Goal: Task Accomplishment & Management: Complete application form

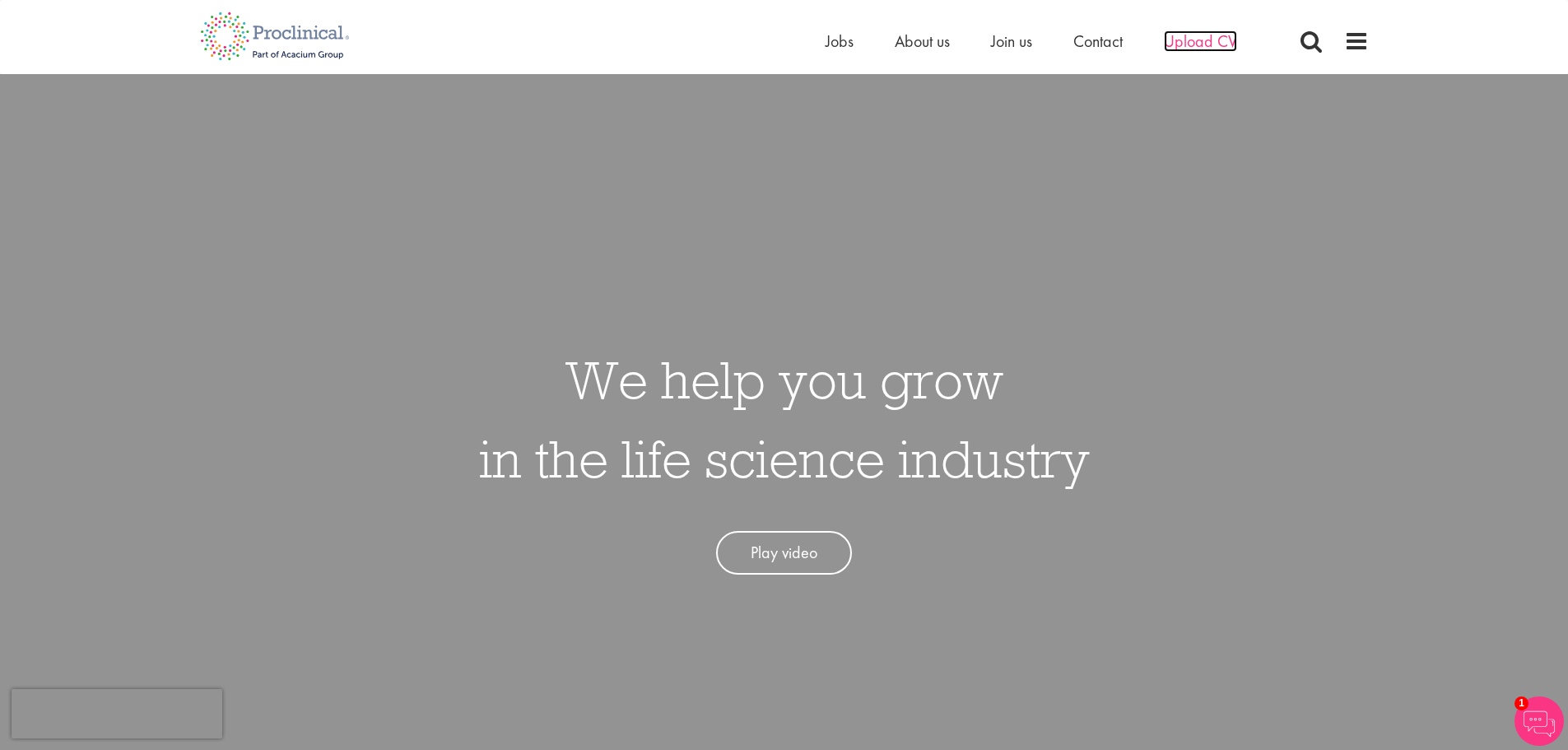
click at [1216, 46] on span "Upload CV" at bounding box center [1200, 41] width 73 height 22
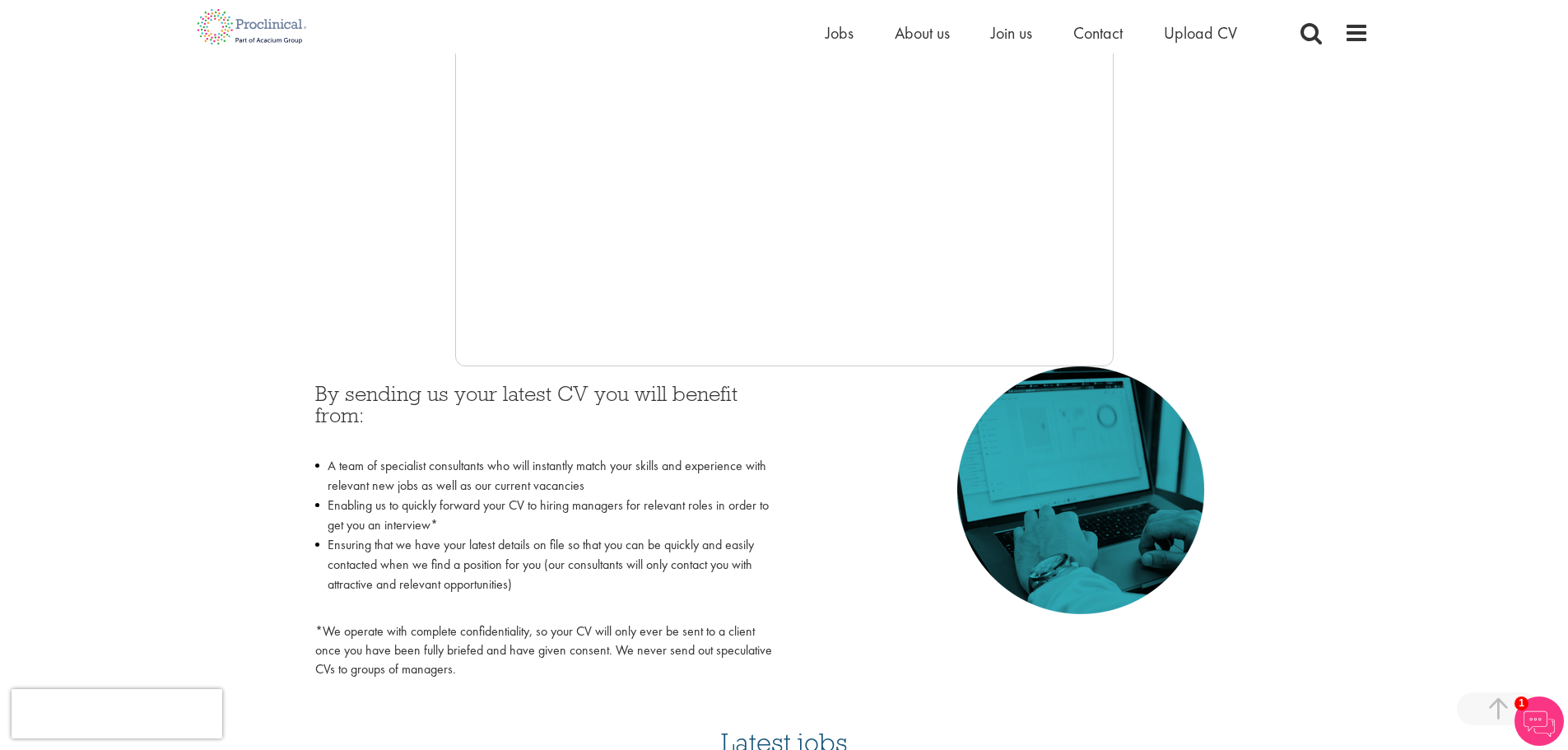
scroll to position [494, 0]
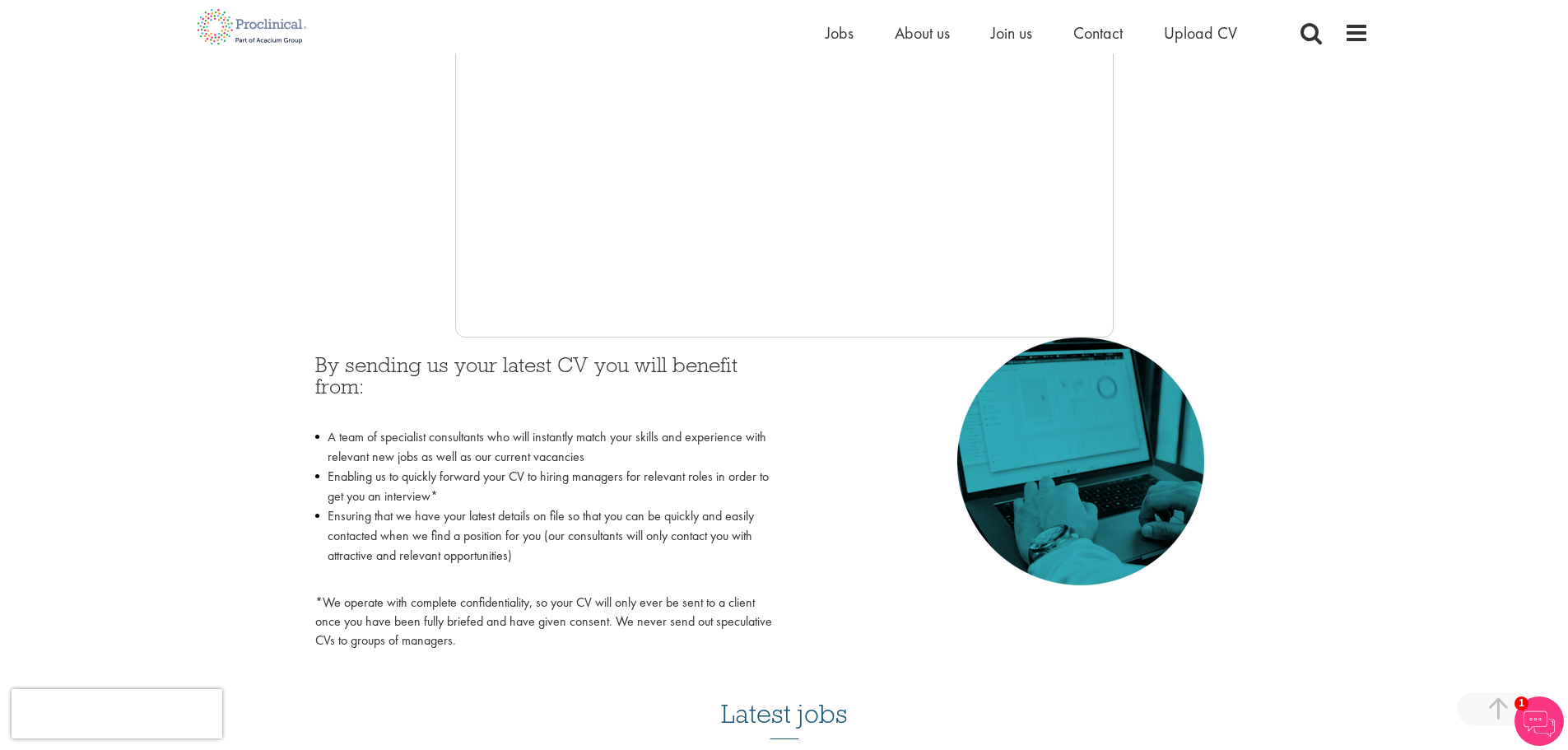
click at [877, 437] on div "By sending us your latest CV you will benefit from: A team of specialist consul…" at bounding box center [785, 498] width 963 height 321
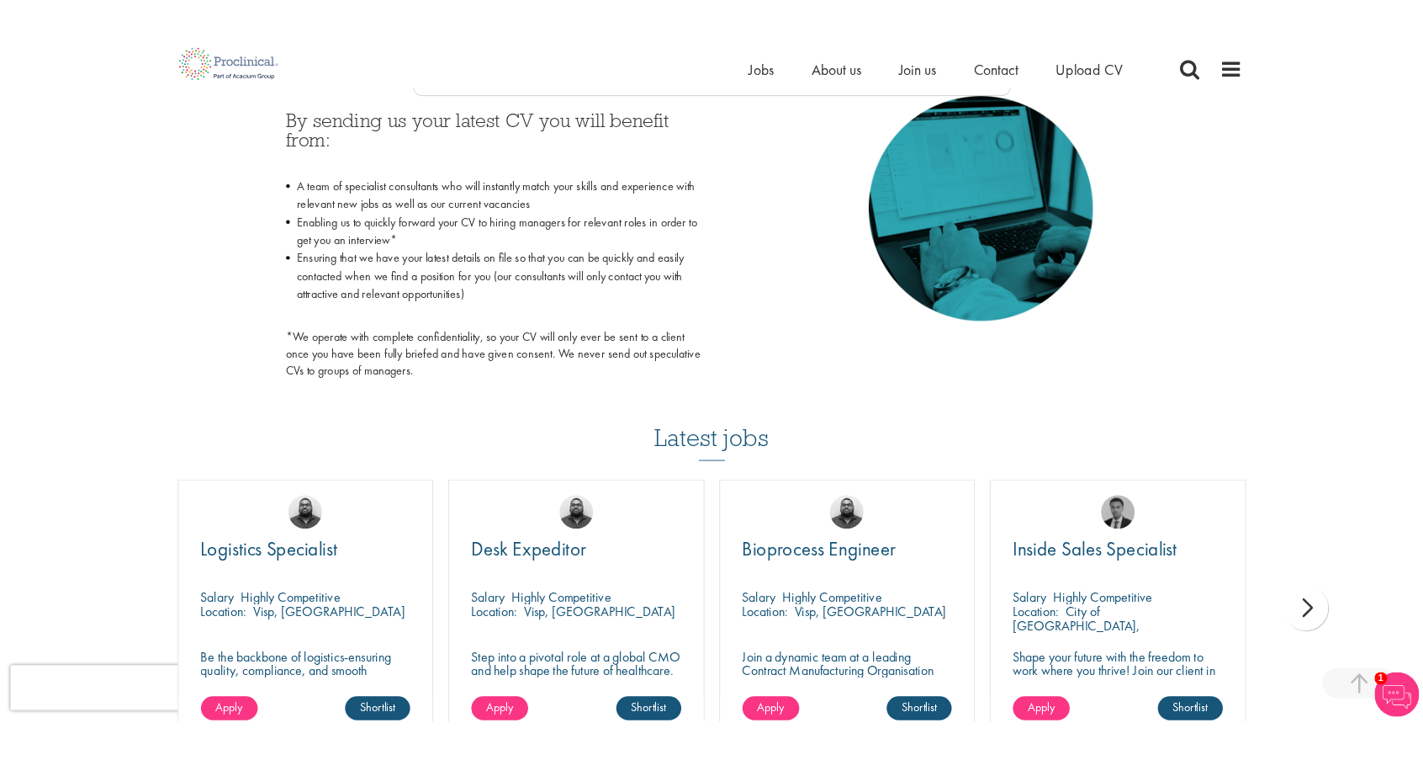
scroll to position [757, 0]
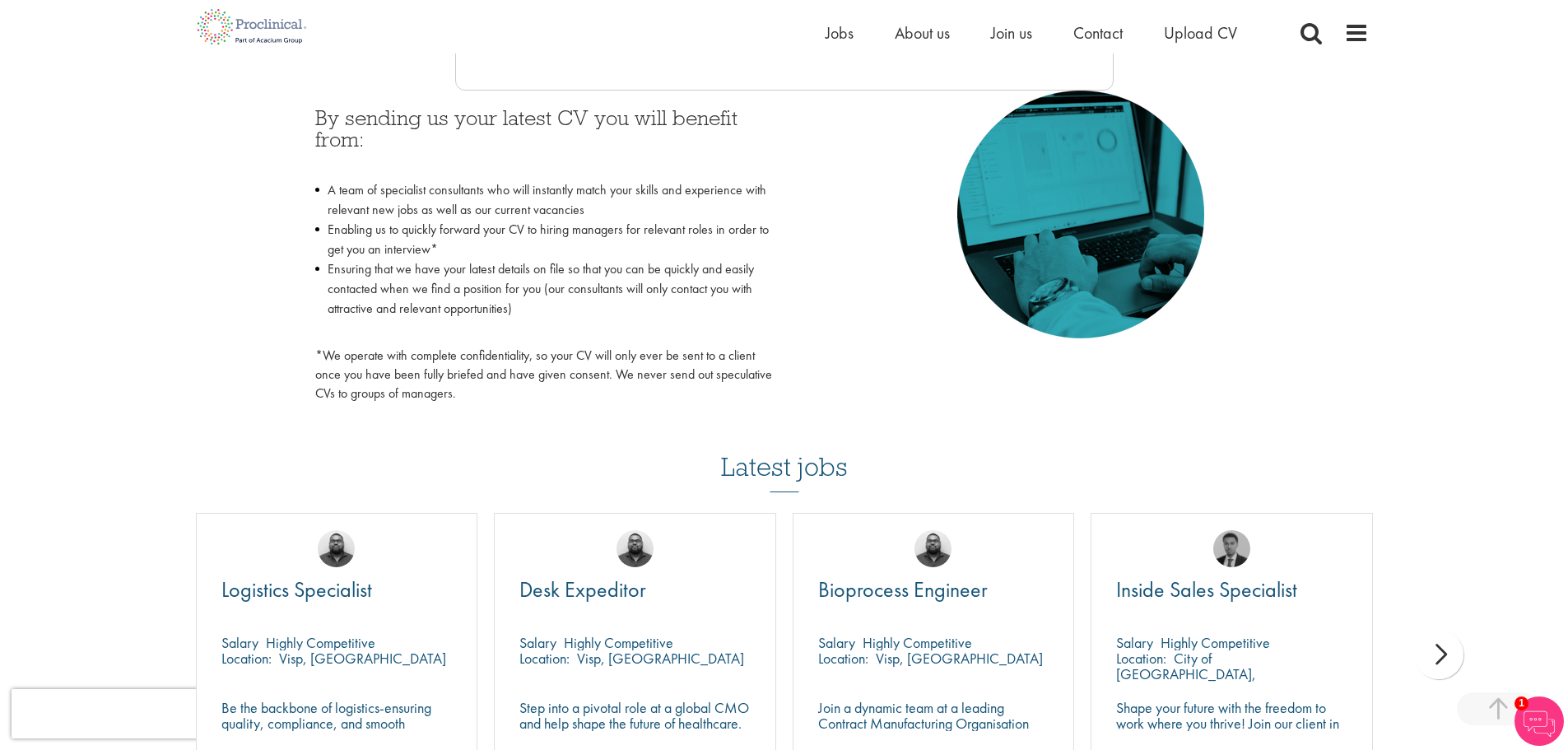
click at [853, 359] on div "By sending us your latest CV you will benefit from: A team of specialist consul…" at bounding box center [785, 252] width 963 height 321
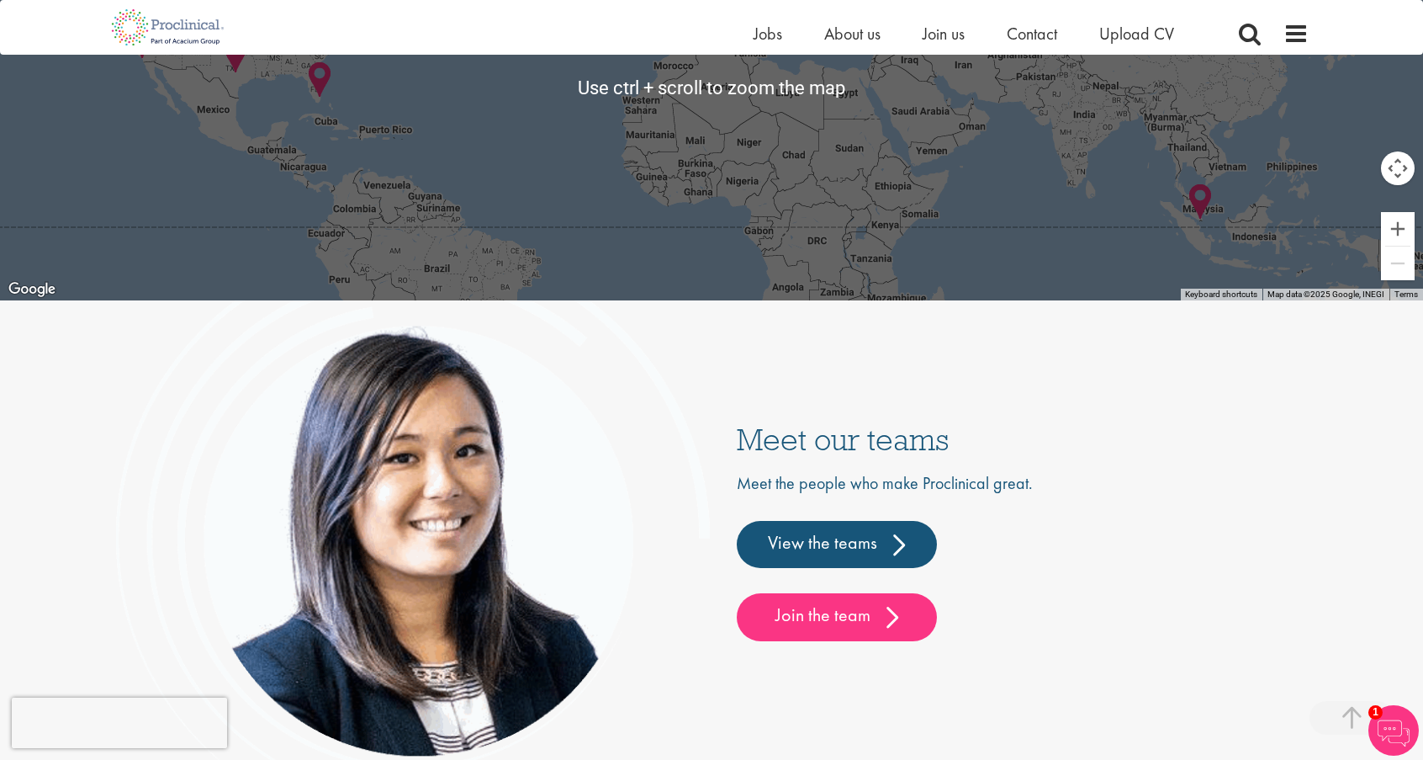
scroll to position [3939, 0]
